Goal: Task Accomplishment & Management: Manage account settings

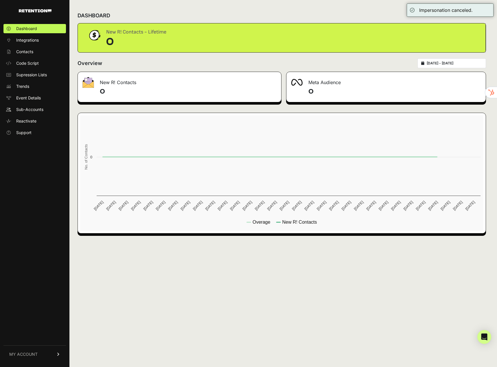
click at [53, 351] on link "MY ACCOUNT" at bounding box center [34, 355] width 62 height 18
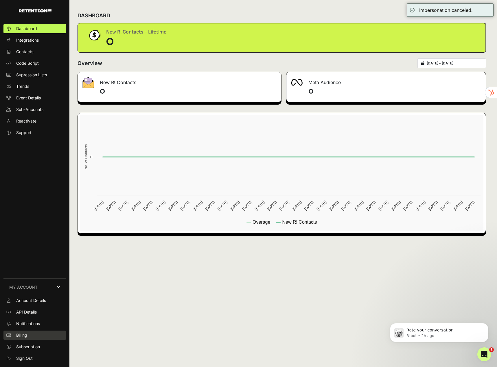
click at [24, 336] on span "Billing" at bounding box center [21, 336] width 11 height 6
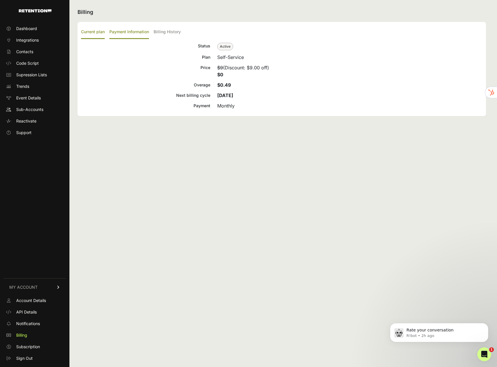
click at [112, 31] on label "Payment Information" at bounding box center [129, 32] width 40 height 14
click at [0, 0] on input "Payment Information" at bounding box center [0, 0] width 0 height 0
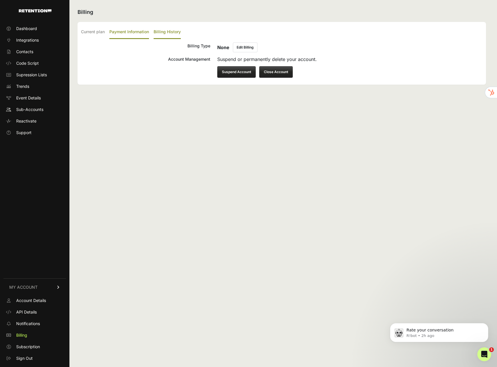
click at [169, 36] on label "Billing History" at bounding box center [167, 32] width 27 height 14
click at [0, 0] on input "Billing History" at bounding box center [0, 0] width 0 height 0
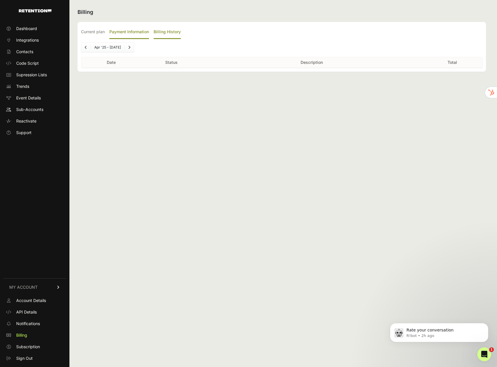
click at [136, 34] on label "Payment Information" at bounding box center [129, 32] width 40 height 14
click at [0, 0] on input "Payment Information" at bounding box center [0, 0] width 0 height 0
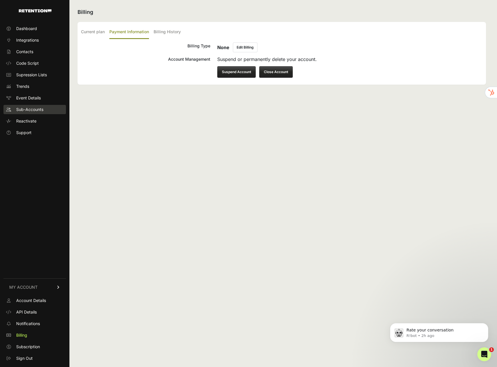
click at [28, 109] on span "Sub-Accounts" at bounding box center [29, 110] width 27 height 6
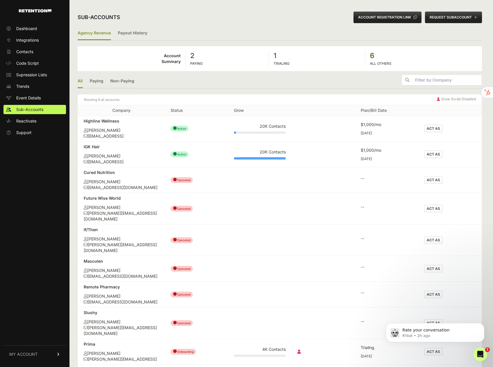
click at [434, 156] on button "ACT AS" at bounding box center [433, 155] width 19 height 8
